Goal: Check status: Check status

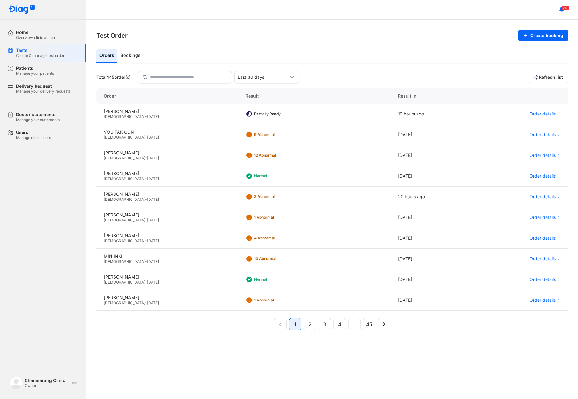
click at [57, 246] on div "Home Overview clinic action Tests Create & manage test orders Patients Manage y…" at bounding box center [43, 199] width 86 height 399
click at [557, 344] on div "Order Result Result in KANG MIN U Male - 02/04/1999 Partially Ready 19 hours ag…" at bounding box center [332, 238] width 472 height 301
click at [29, 38] on div "Overview clinic action" at bounding box center [35, 37] width 39 height 5
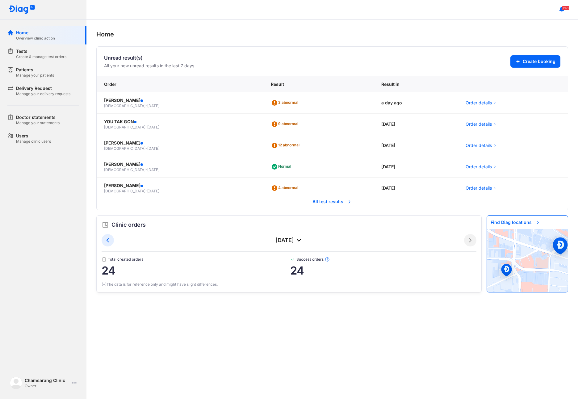
click at [320, 199] on span "All test results" at bounding box center [332, 202] width 47 height 14
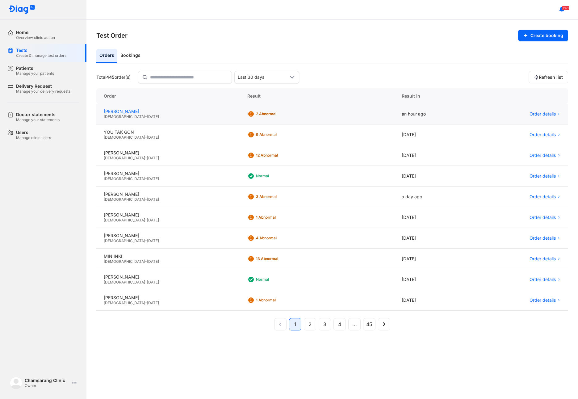
click at [134, 111] on div "[PERSON_NAME]" at bounding box center [168, 112] width 129 height 6
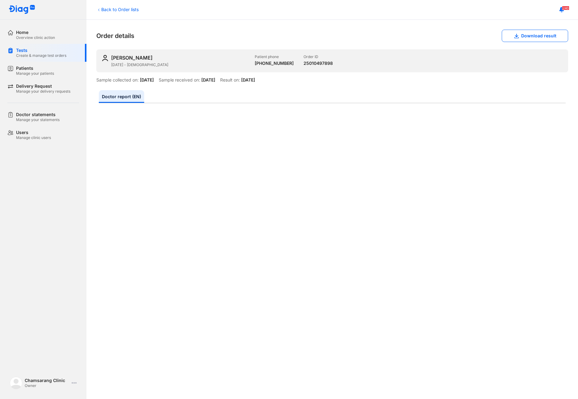
scroll to position [103, 0]
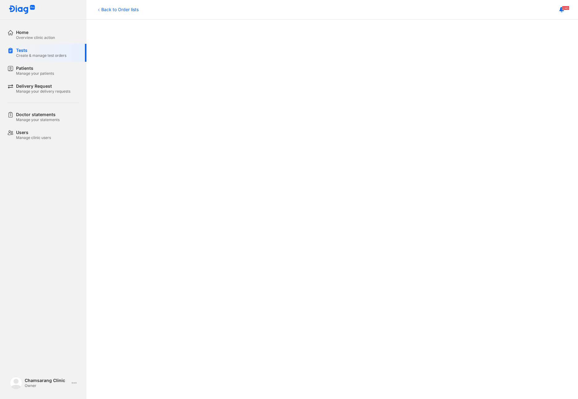
click at [550, 147] on div at bounding box center [332, 238] width 467 height 466
